Goal: Check status: Check status

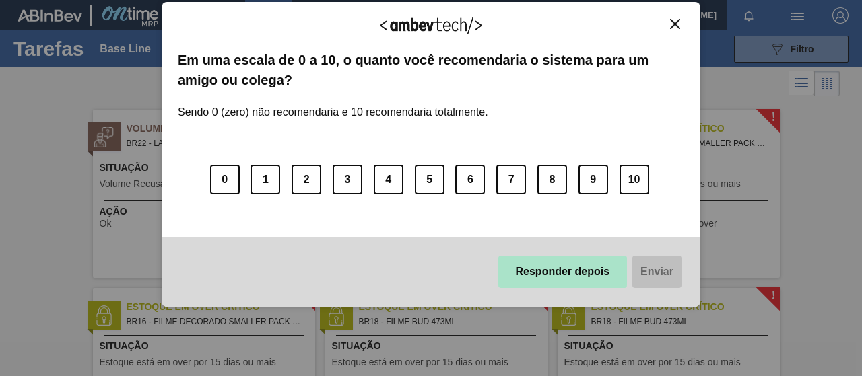
click at [562, 280] on button "Responder depois" at bounding box center [562, 272] width 129 height 32
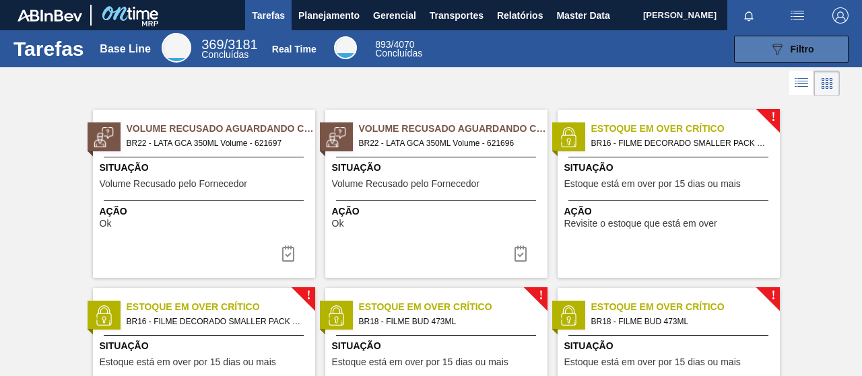
click at [775, 53] on icon at bounding box center [777, 49] width 10 height 11
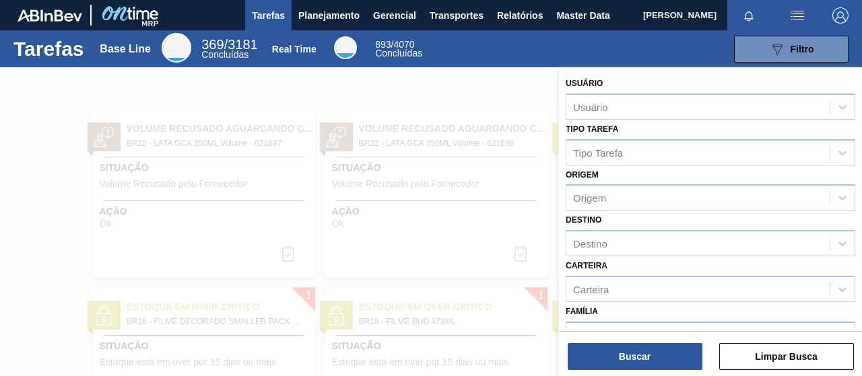
click at [471, 118] on div at bounding box center [431, 255] width 862 height 376
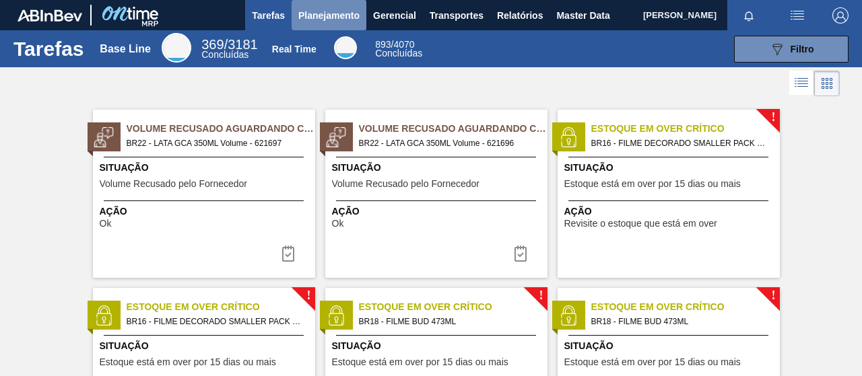
click at [345, 21] on span "Planejamento" at bounding box center [328, 15] width 61 height 16
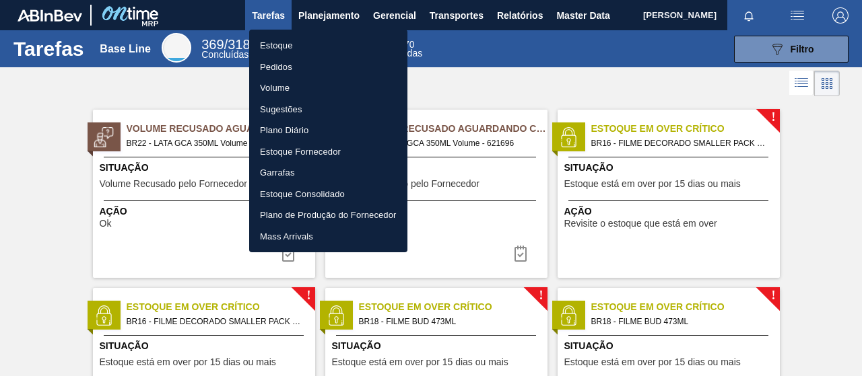
click at [293, 73] on li "Pedidos" at bounding box center [328, 68] width 158 height 22
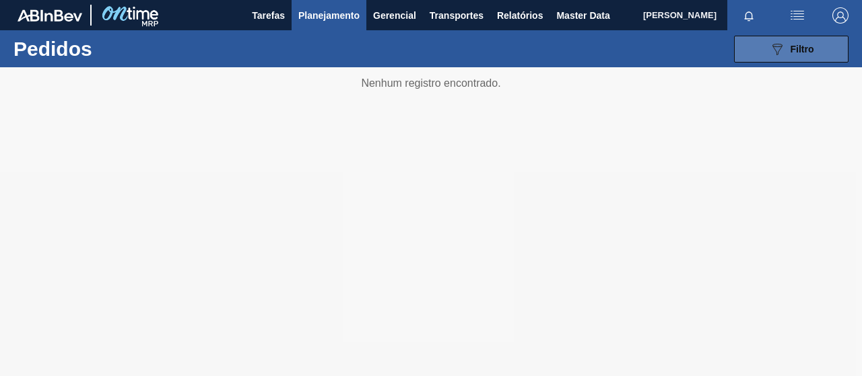
click at [800, 53] on span "Filtro" at bounding box center [802, 49] width 24 height 11
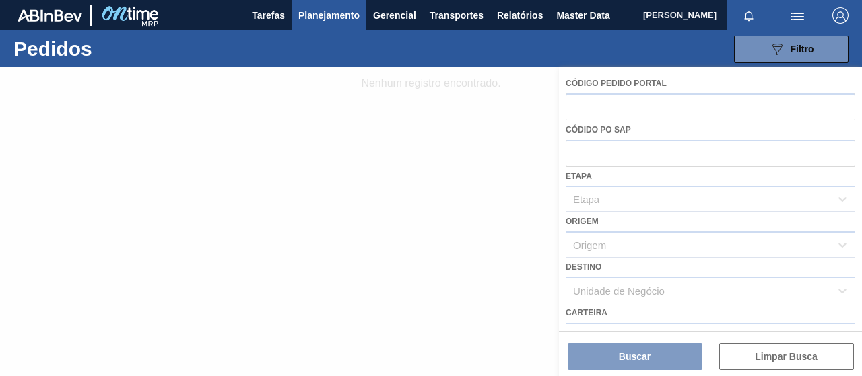
click at [602, 158] on div at bounding box center [431, 221] width 862 height 309
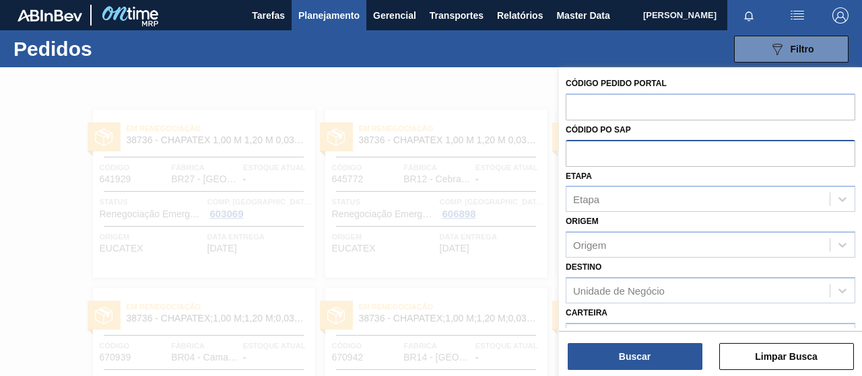
click at [596, 149] on input "text" at bounding box center [709, 153] width 289 height 26
paste input "text"
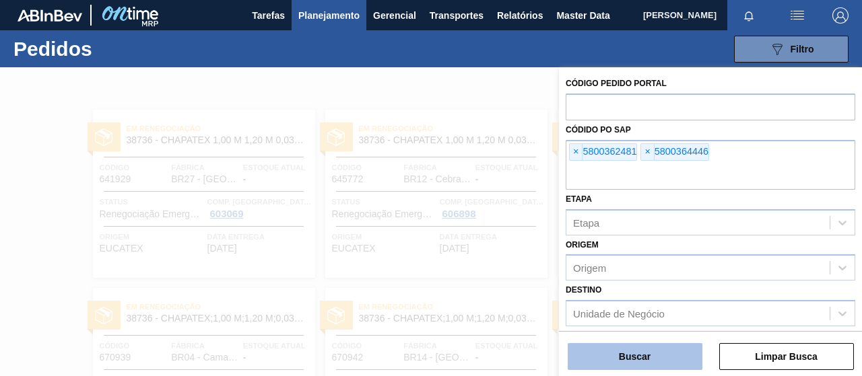
click at [700, 359] on button "Buscar" at bounding box center [634, 356] width 135 height 27
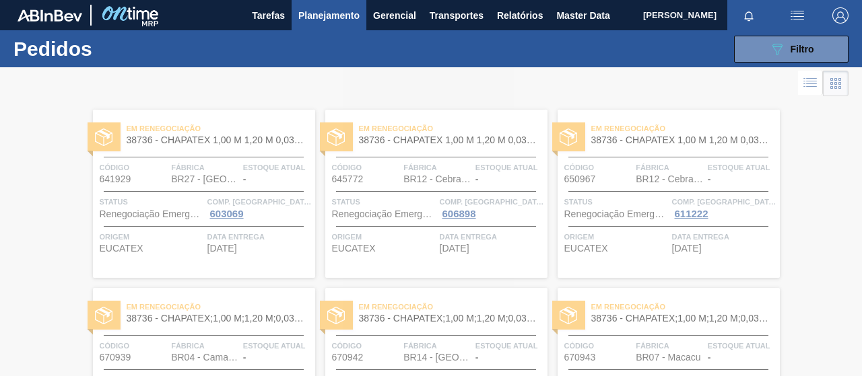
click at [806, 87] on div at bounding box center [431, 221] width 862 height 309
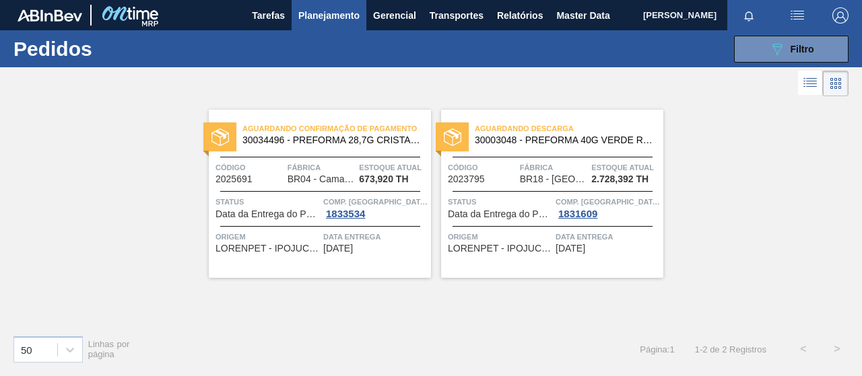
click at [806, 87] on icon at bounding box center [810, 83] width 16 height 16
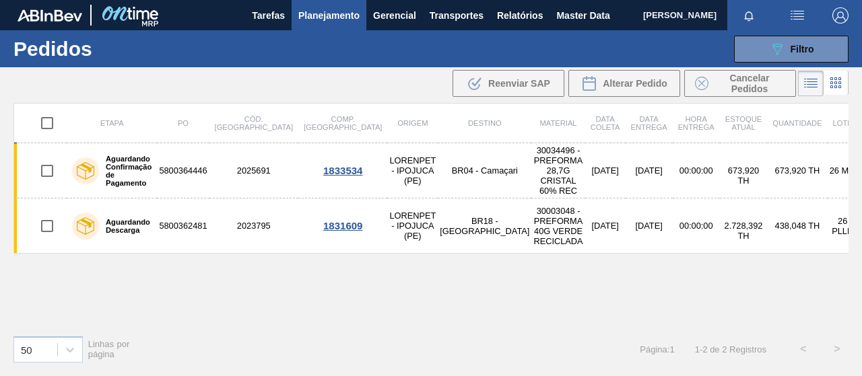
drag, startPoint x: 541, startPoint y: 296, endPoint x: 541, endPoint y: 289, distance: 7.4
click at [540, 293] on div "Etapa PO Cód. Pedido Comp. Carga Origem Destino Material Data coleta Data entre…" at bounding box center [430, 213] width 835 height 221
drag, startPoint x: 799, startPoint y: 55, endPoint x: 773, endPoint y: 69, distance: 30.1
click at [799, 55] on div "089F7B8B-B2A5-4AFE-B5C0-19BA573D28AC Filtro" at bounding box center [791, 49] width 45 height 16
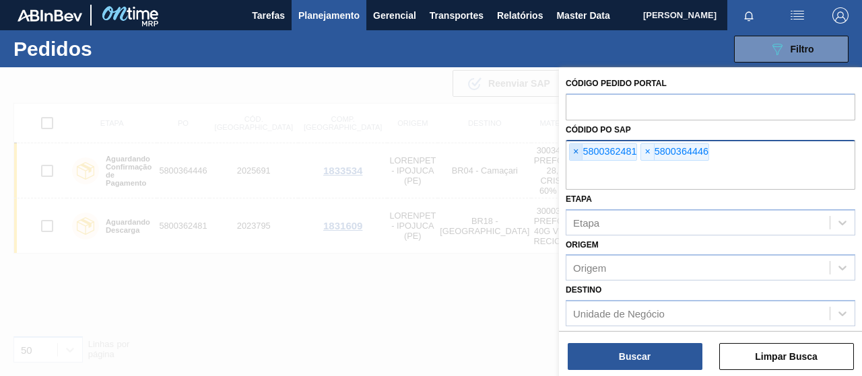
click at [570, 151] on span "×" at bounding box center [575, 152] width 13 height 16
click at [576, 149] on span "×" at bounding box center [575, 152] width 13 height 16
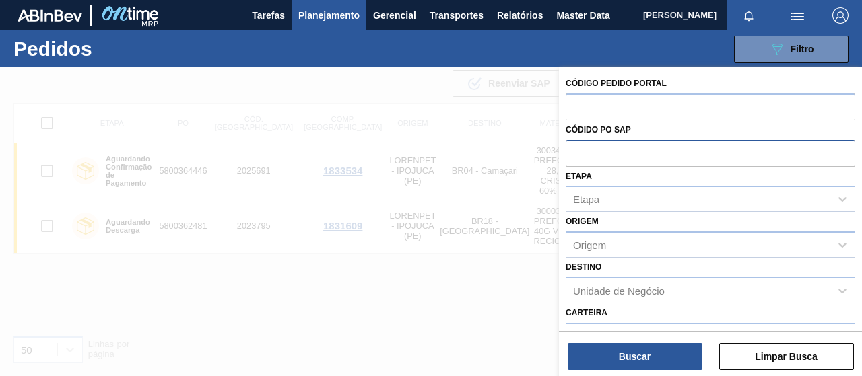
click at [588, 172] on label "Etapa" at bounding box center [578, 176] width 26 height 9
click at [574, 194] on input "Etapa" at bounding box center [573, 199] width 1 height 11
click at [587, 155] on input "text" at bounding box center [709, 153] width 289 height 26
paste input "text"
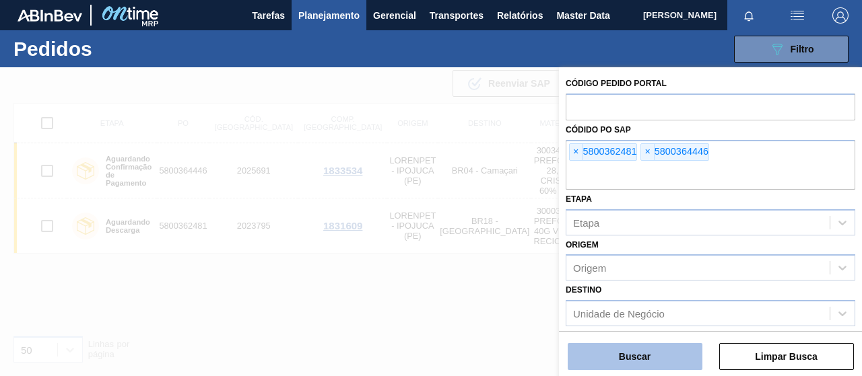
click at [623, 347] on button "Buscar" at bounding box center [634, 356] width 135 height 27
